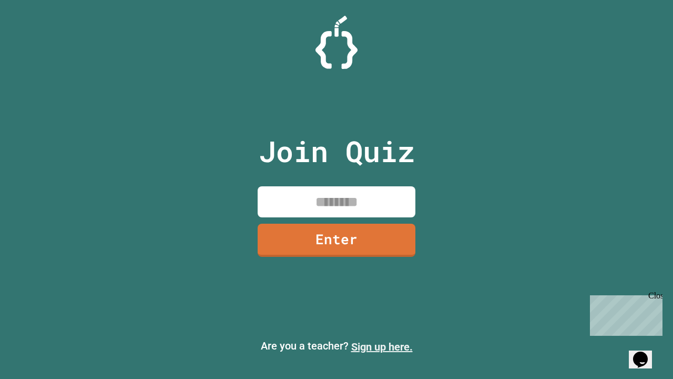
click at [382, 347] on link "Sign up here." at bounding box center [382, 346] width 62 height 13
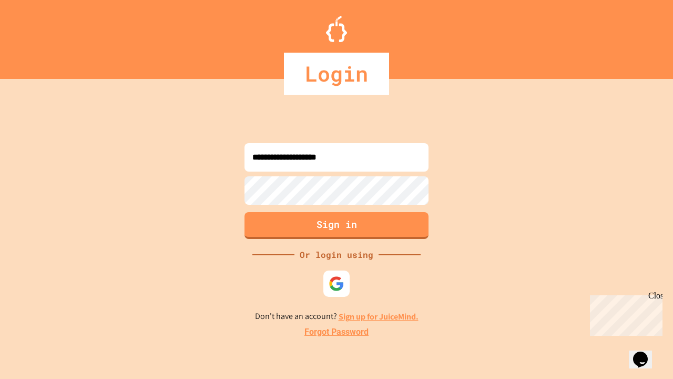
type input "**********"
